Goal: Task Accomplishment & Management: Manage account settings

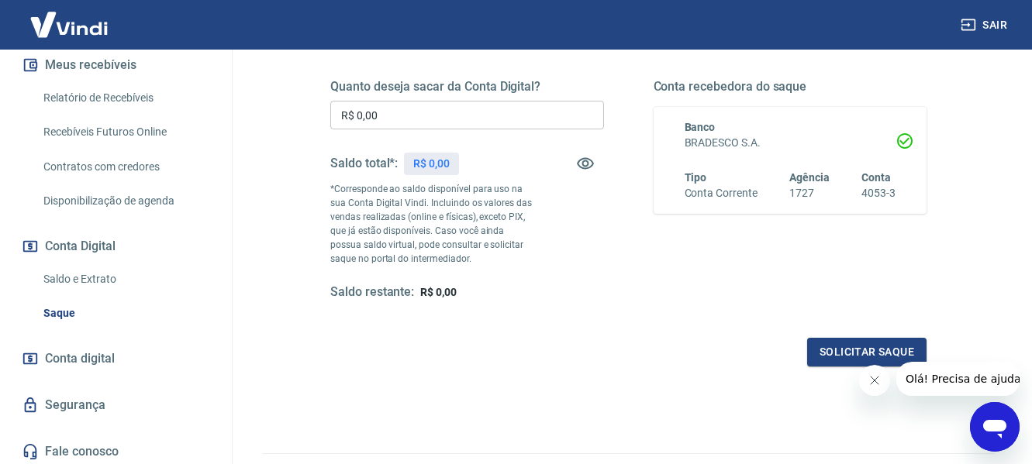
scroll to position [345, 0]
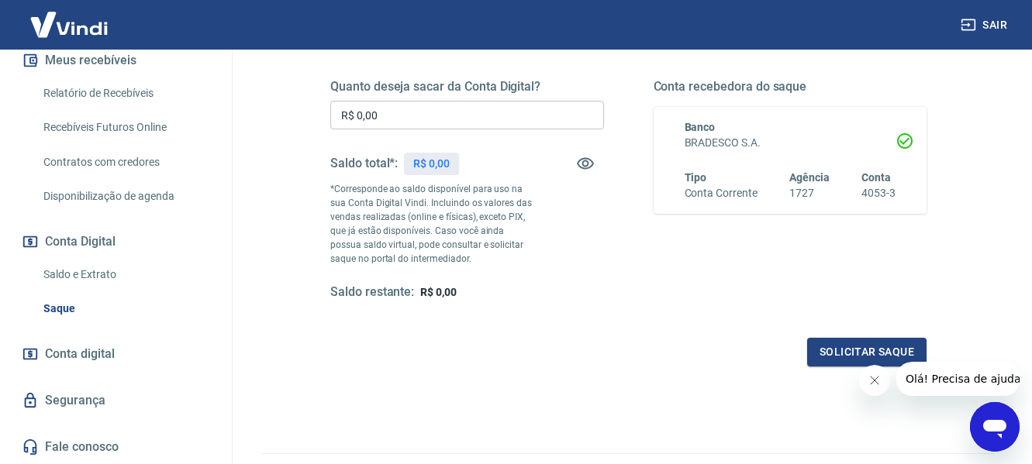
click at [50, 308] on link "Saque" at bounding box center [125, 309] width 176 height 32
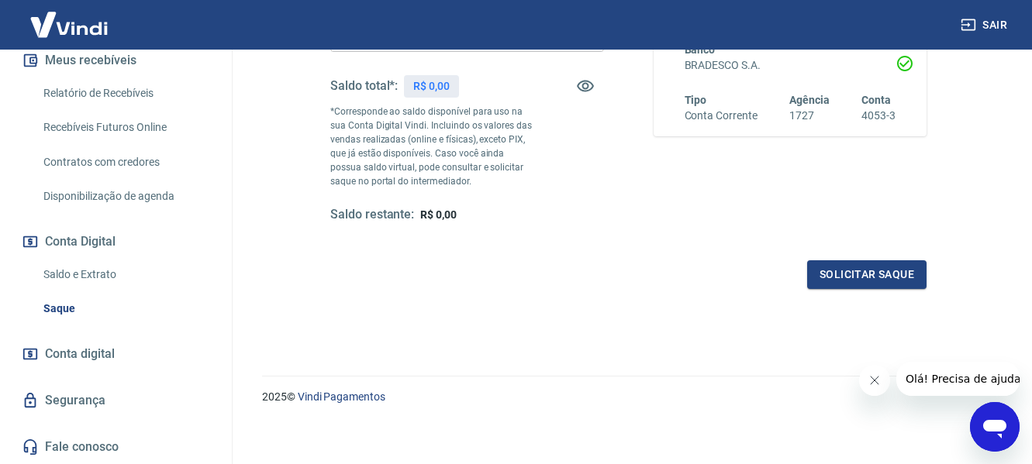
click at [84, 350] on span "Conta digital" at bounding box center [80, 354] width 70 height 22
